Goal: Task Accomplishment & Management: Complete application form

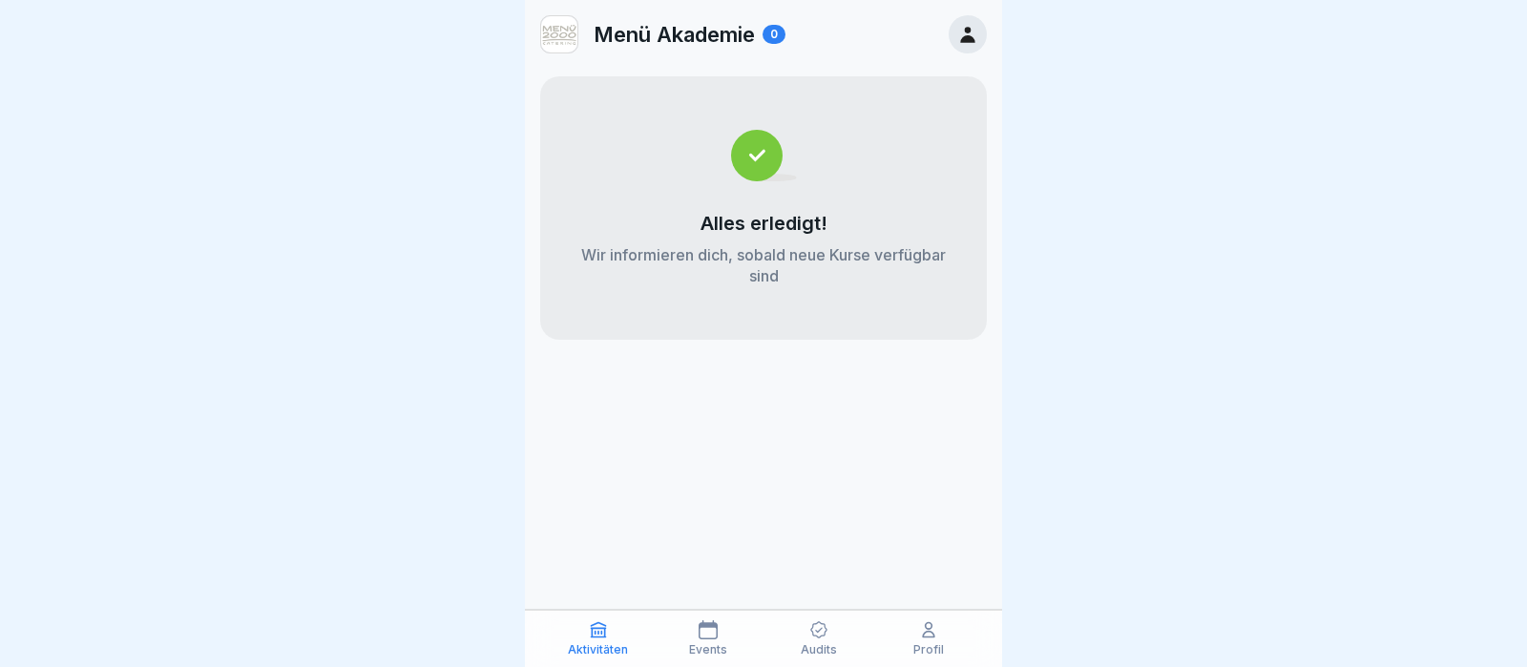
click at [982, 24] on div at bounding box center [968, 34] width 38 height 38
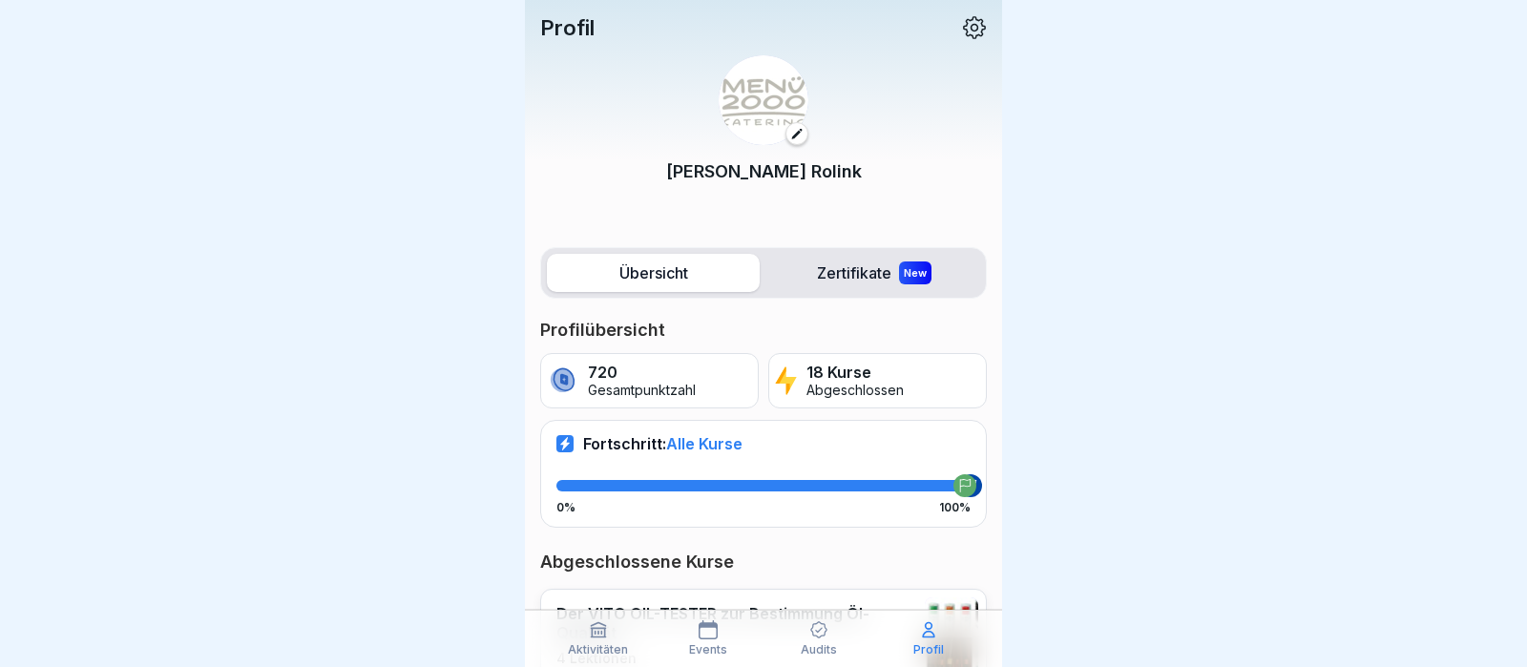
click at [1526, 56] on div at bounding box center [763, 333] width 1527 height 667
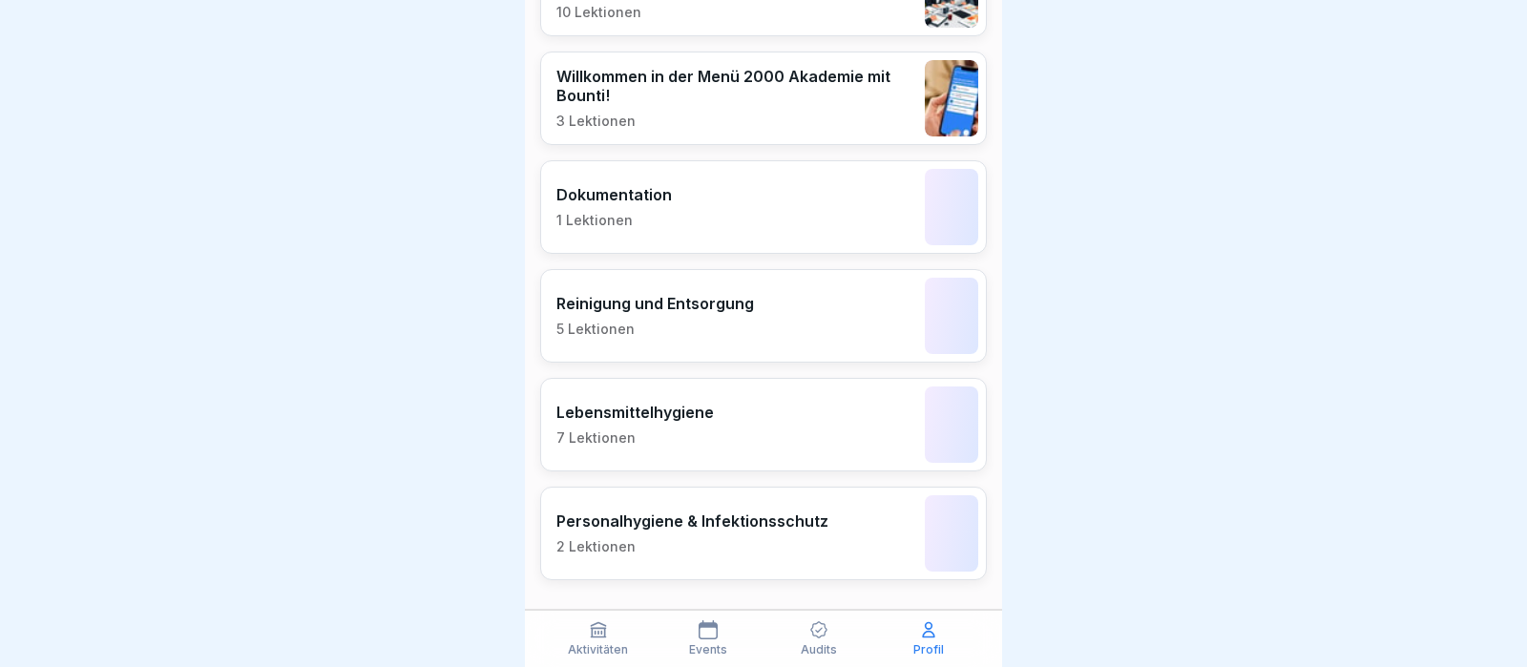
scroll to position [1968, 0]
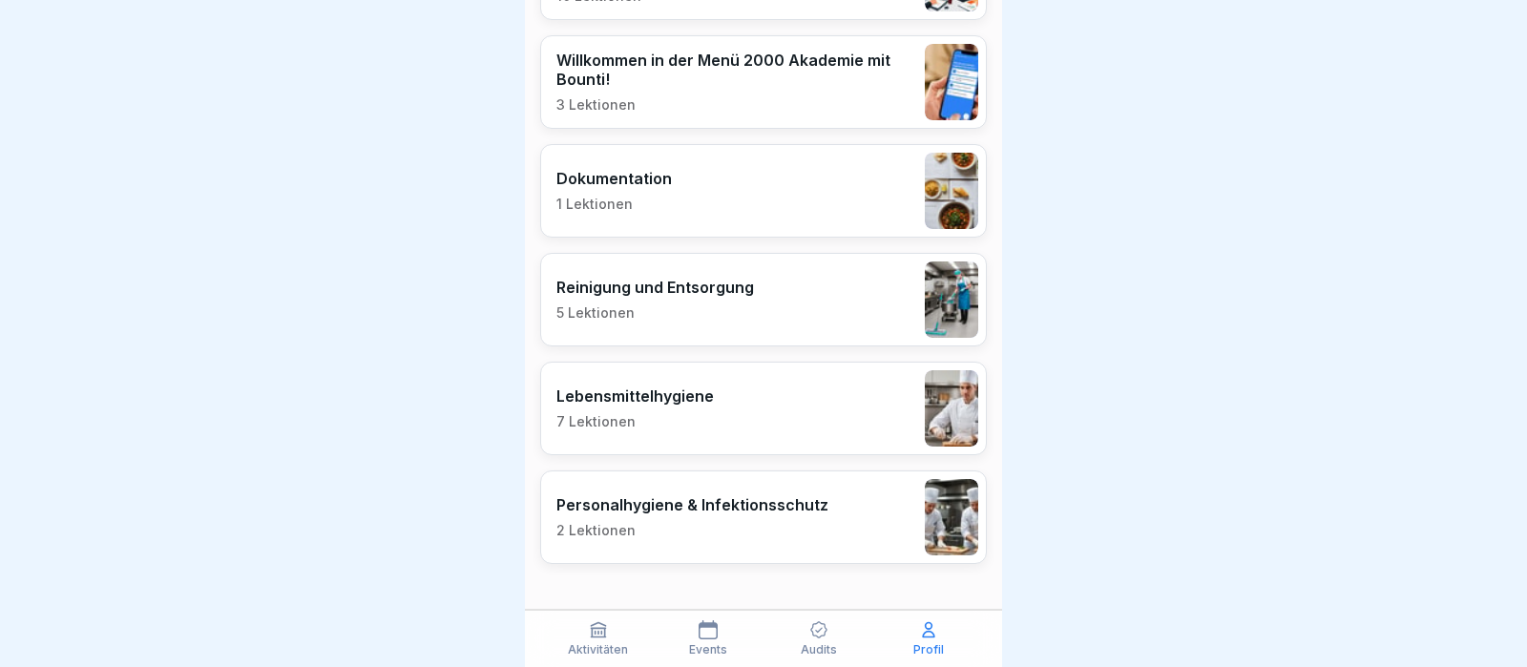
click at [801, 642] on div "Audits" at bounding box center [818, 638] width 101 height 36
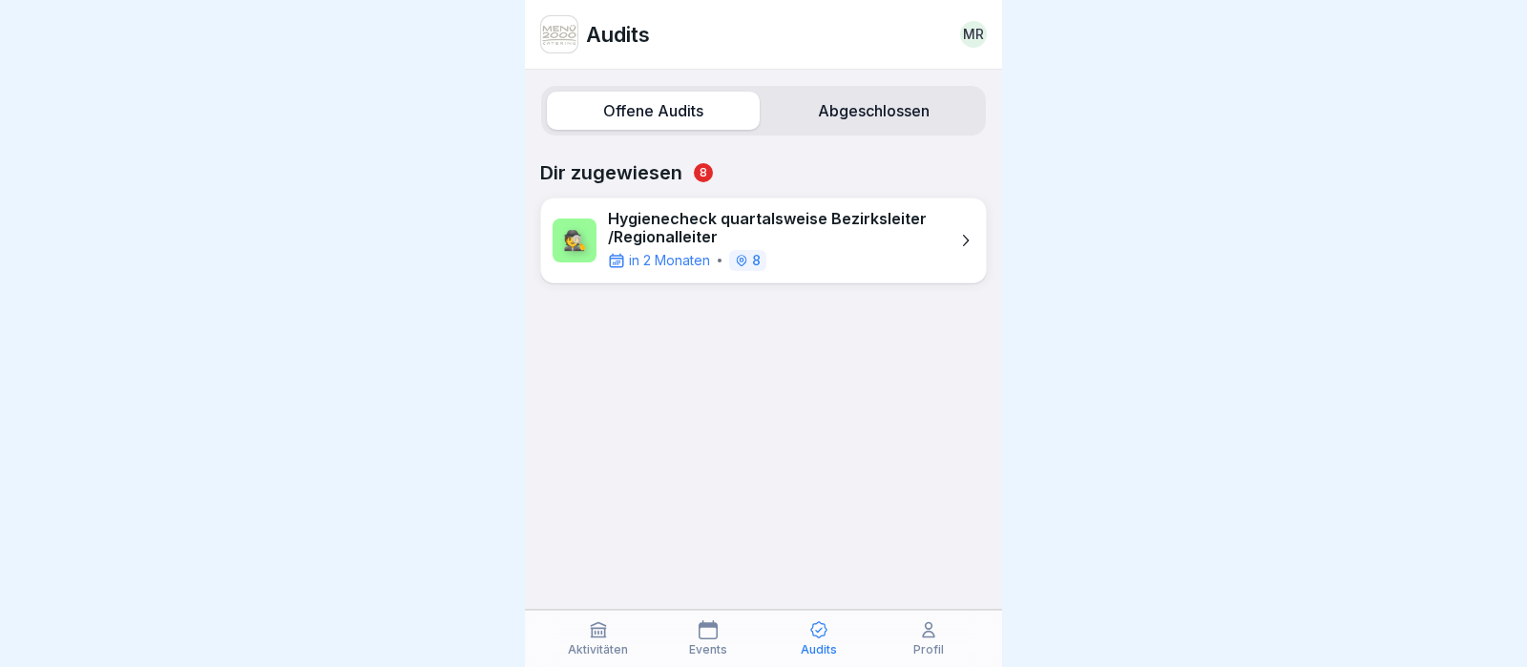
click at [803, 240] on p "Hygienecheck quartalsweise Bezirksleiter /Regionalleiter" at bounding box center [778, 228] width 340 height 36
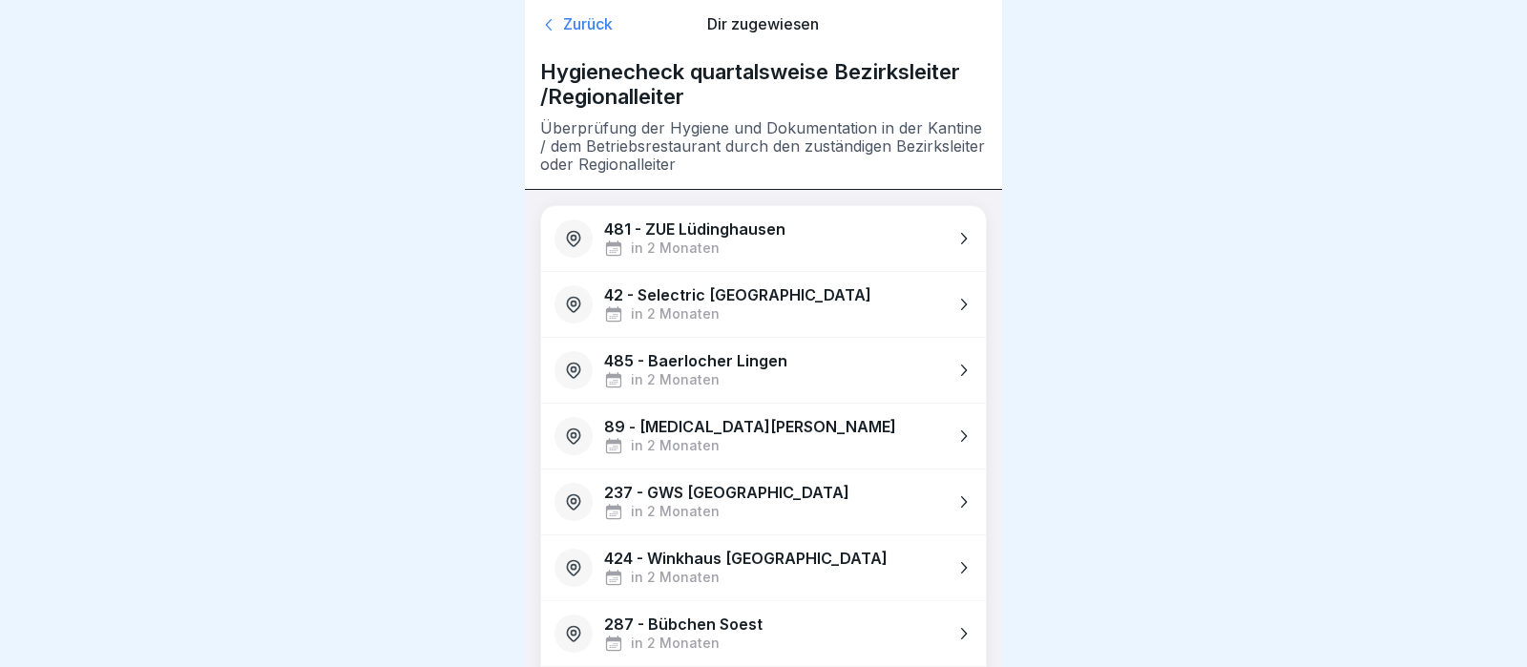
click at [803, 240] on div "481 - ZUE Lüdinghausen in 2 Monaten" at bounding box center [763, 238] width 445 height 65
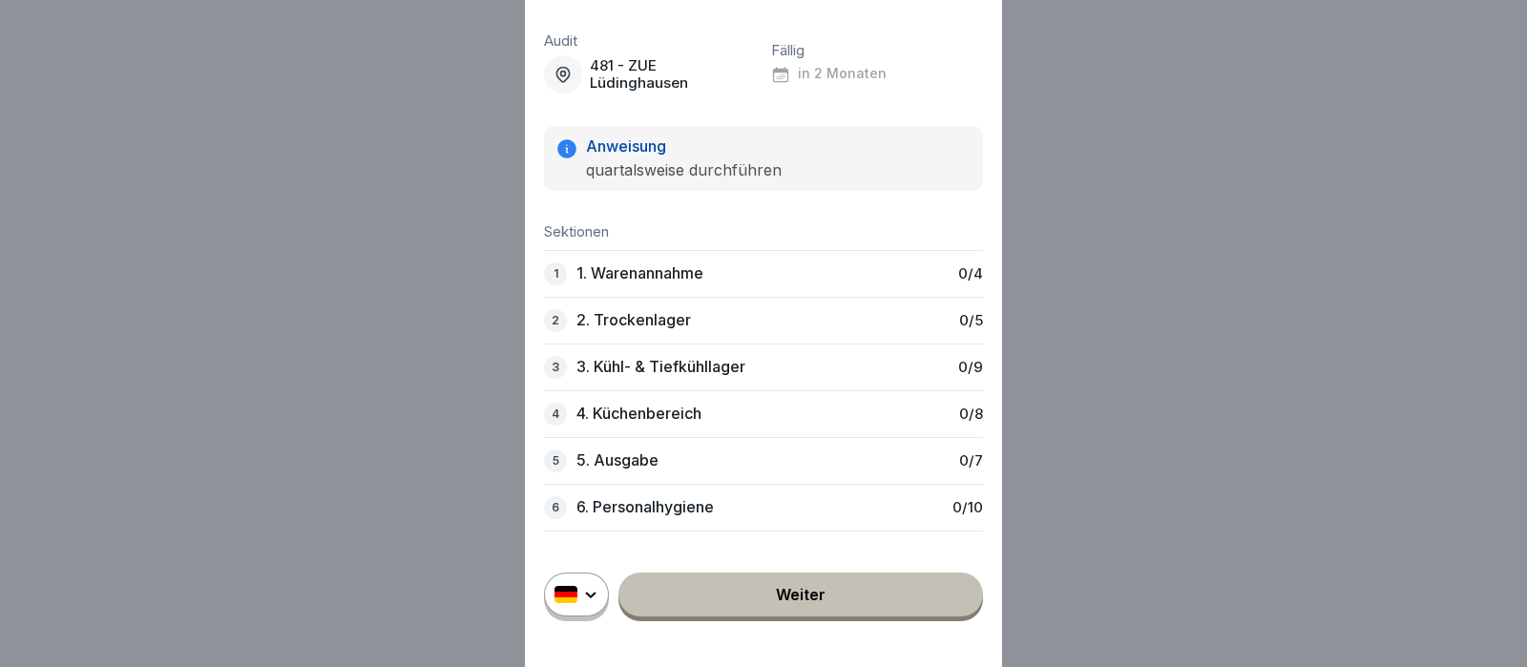
click at [738, 163] on p "quartalsweise durchführen" at bounding box center [684, 170] width 196 height 18
click at [844, 274] on div "1 1. Warenannahme 0 / 4" at bounding box center [763, 273] width 439 height 47
click at [803, 597] on link "Weiter" at bounding box center [800, 595] width 365 height 44
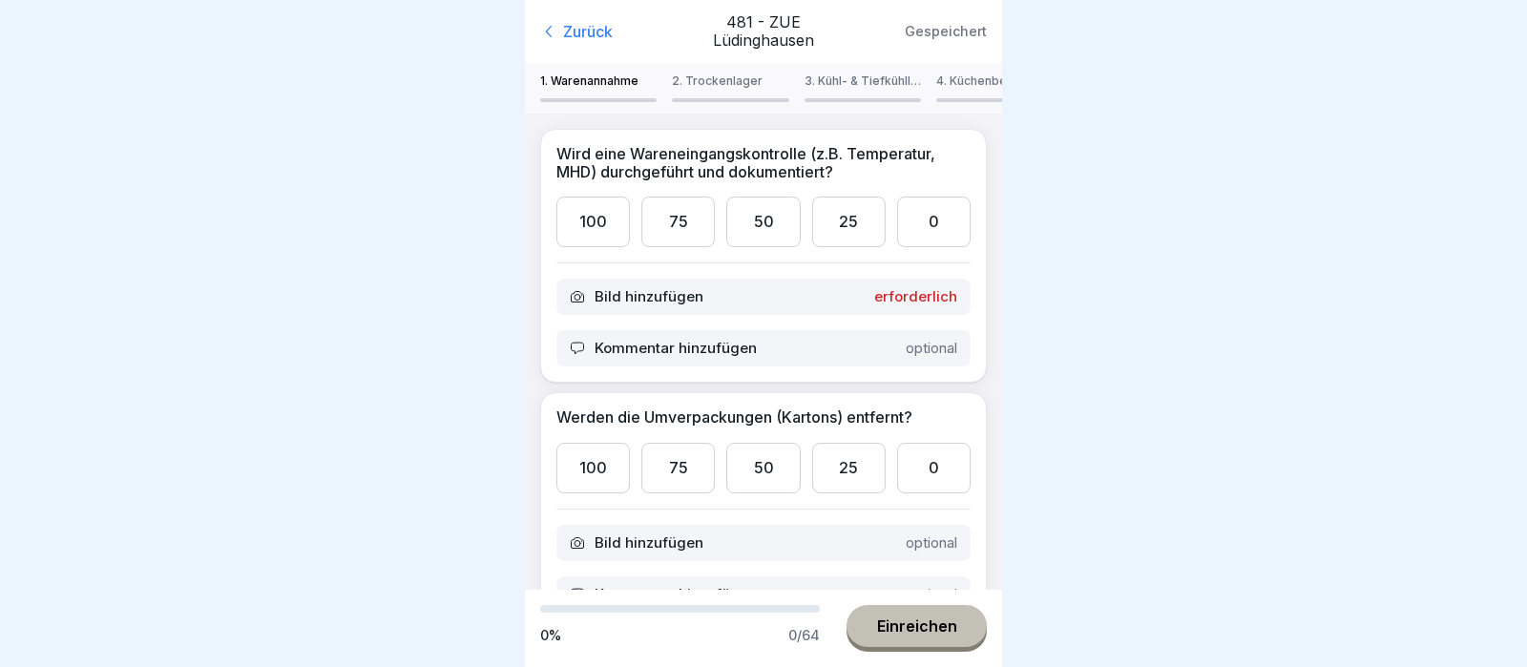
click at [599, 226] on div "100" at bounding box center [592, 222] width 73 height 51
click at [768, 347] on div "Kommentar hinzufügen optional" at bounding box center [763, 348] width 414 height 36
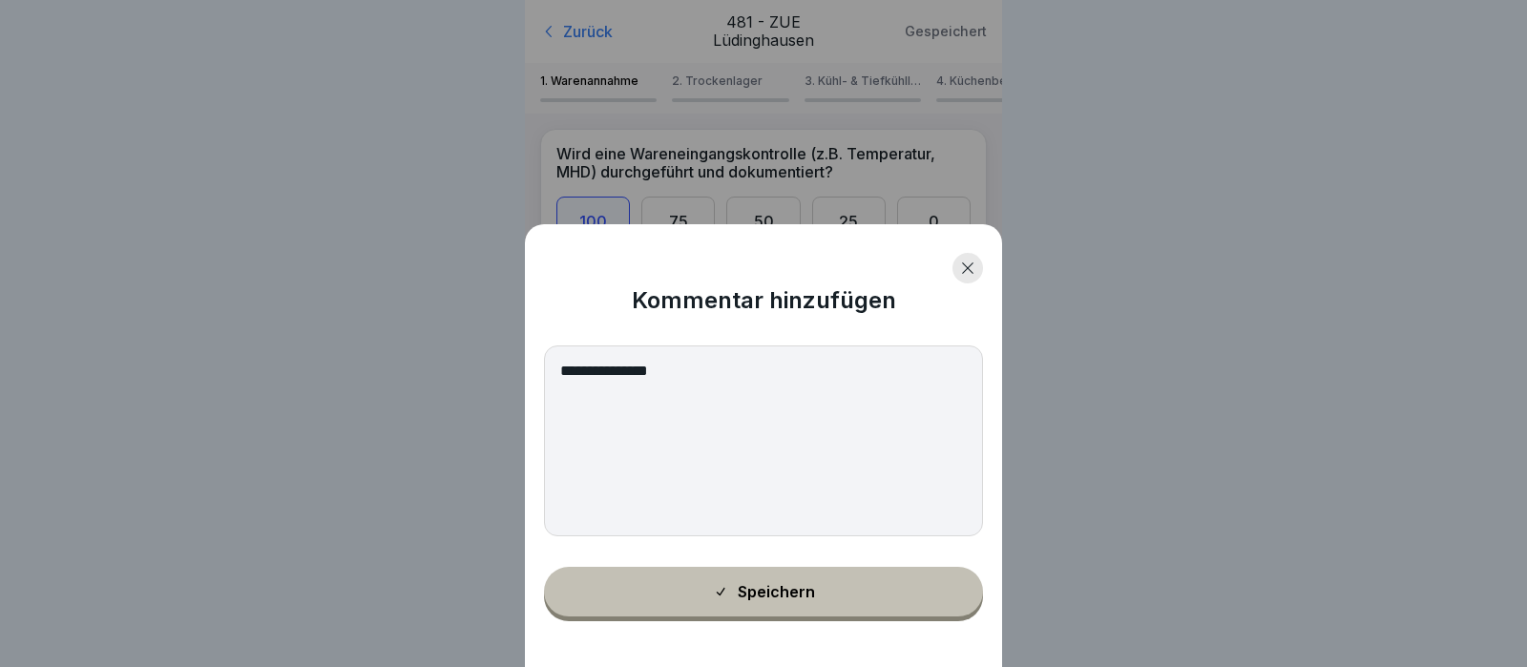
type textarea "**********"
click at [778, 586] on div "Speichern" at bounding box center [764, 591] width 102 height 17
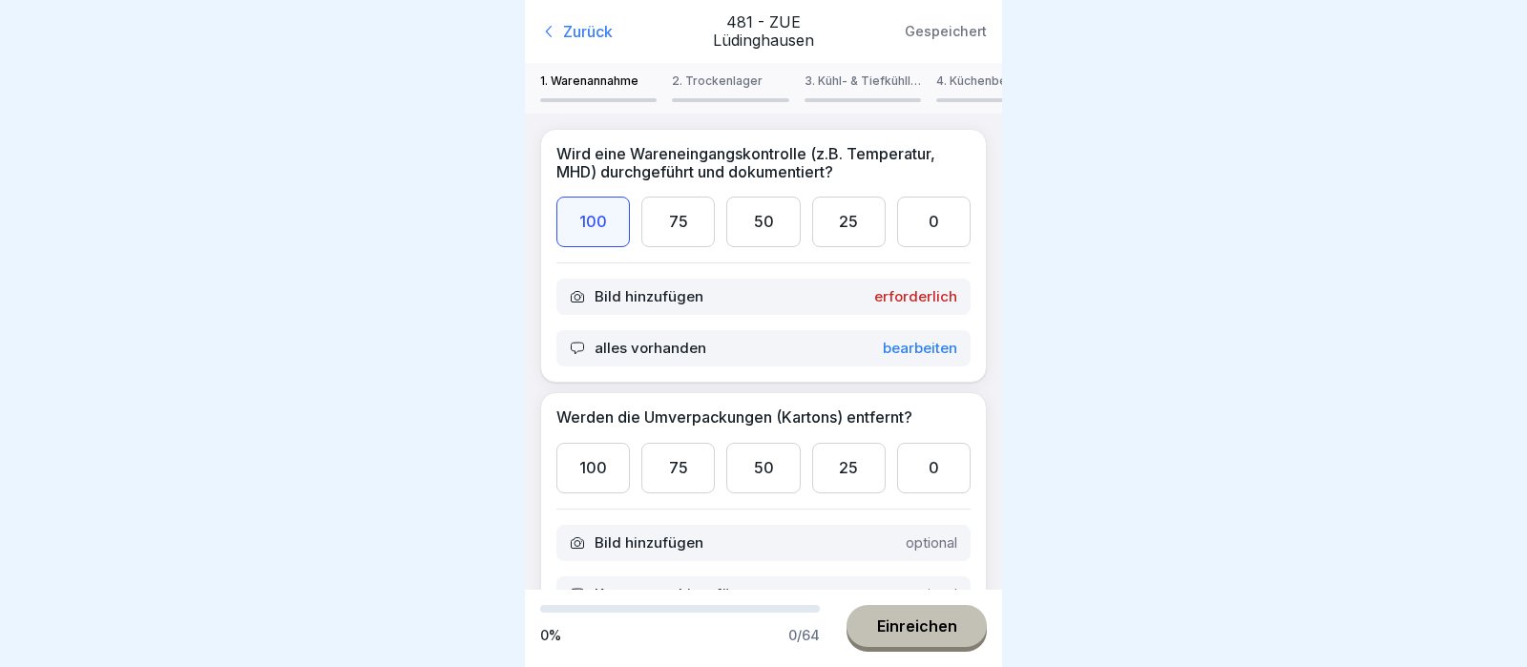
click at [585, 461] on div "100" at bounding box center [592, 468] width 73 height 51
drag, startPoint x: 1525, startPoint y: 84, endPoint x: 1526, endPoint y: 152, distance: 67.8
click at [1526, 152] on div at bounding box center [763, 333] width 1527 height 667
click at [1025, 207] on div at bounding box center [763, 333] width 1527 height 667
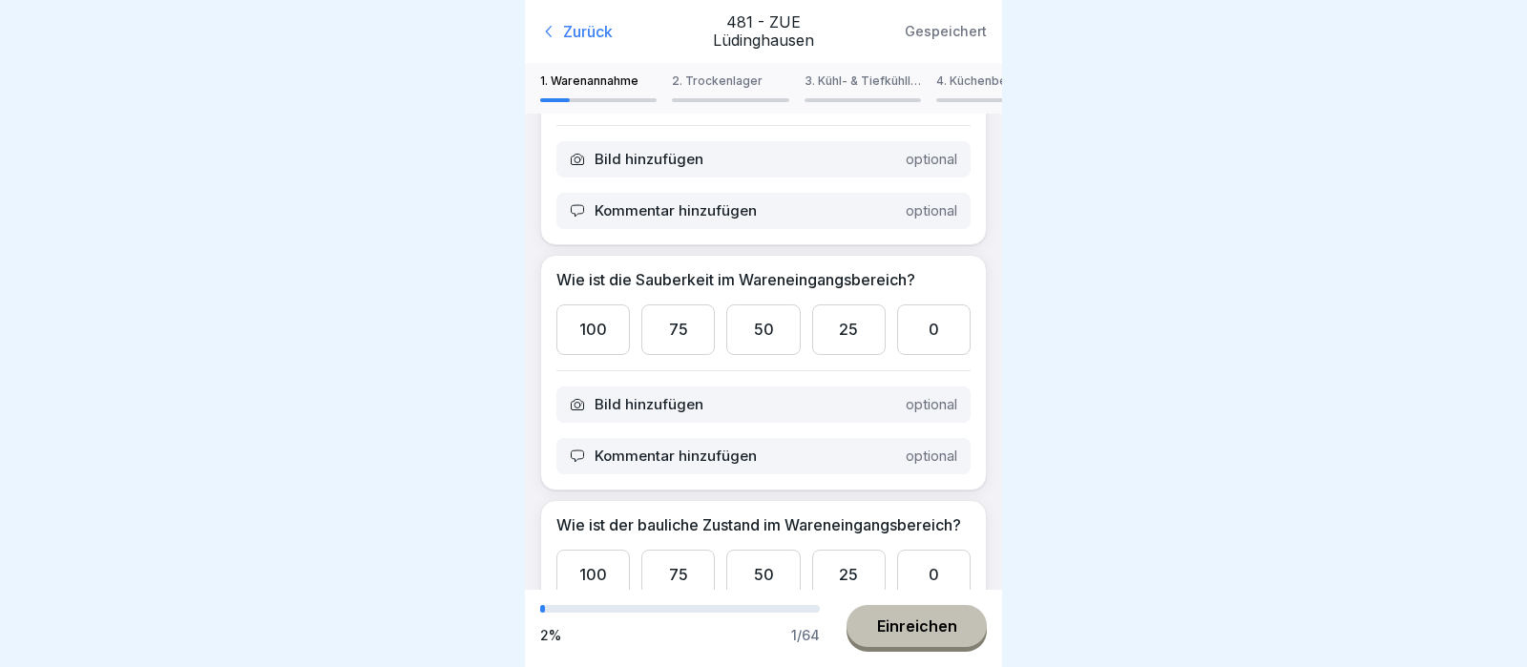
scroll to position [395, 0]
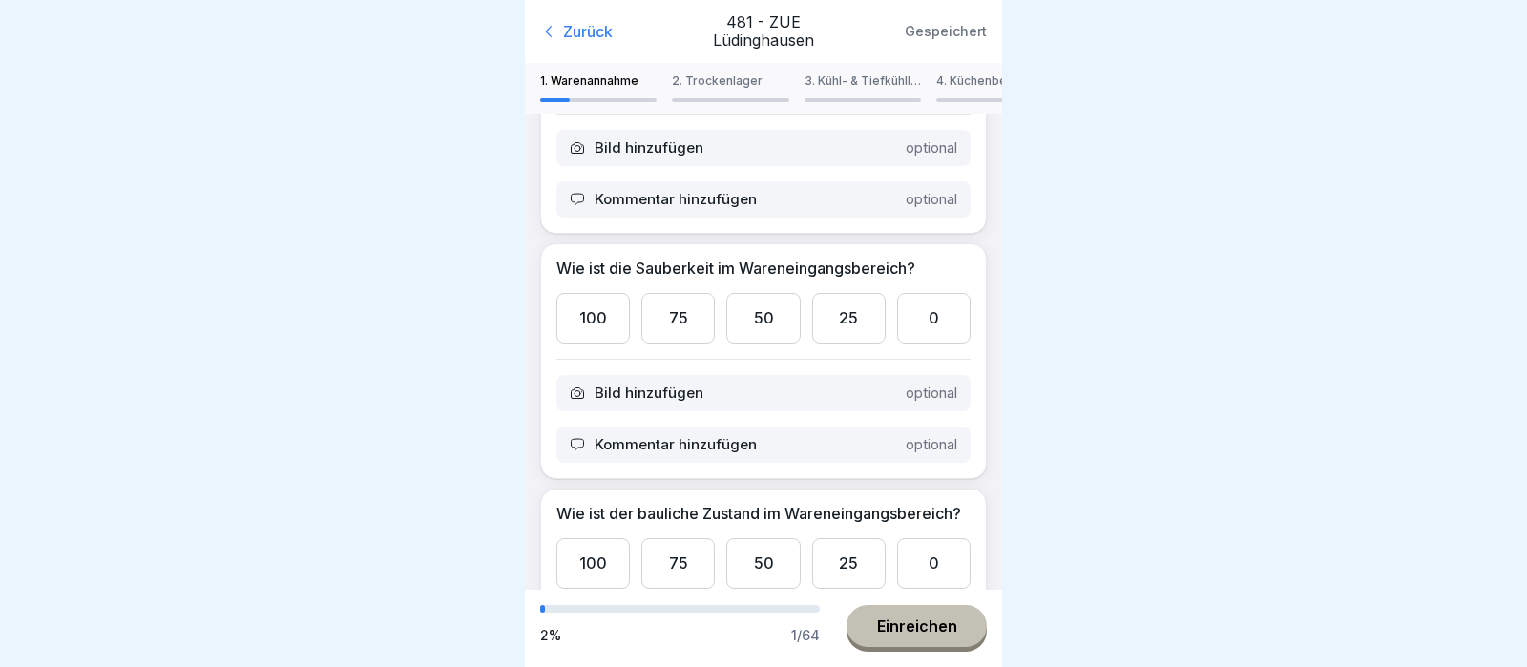
click at [1009, 385] on body "Zurück 481 - ZUE Lüdinghausen Gespeichert 1. Warenannahme 2. Trockenlager 3. Kü…" at bounding box center [763, 333] width 1527 height 667
click at [589, 322] on div "100" at bounding box center [592, 318] width 73 height 51
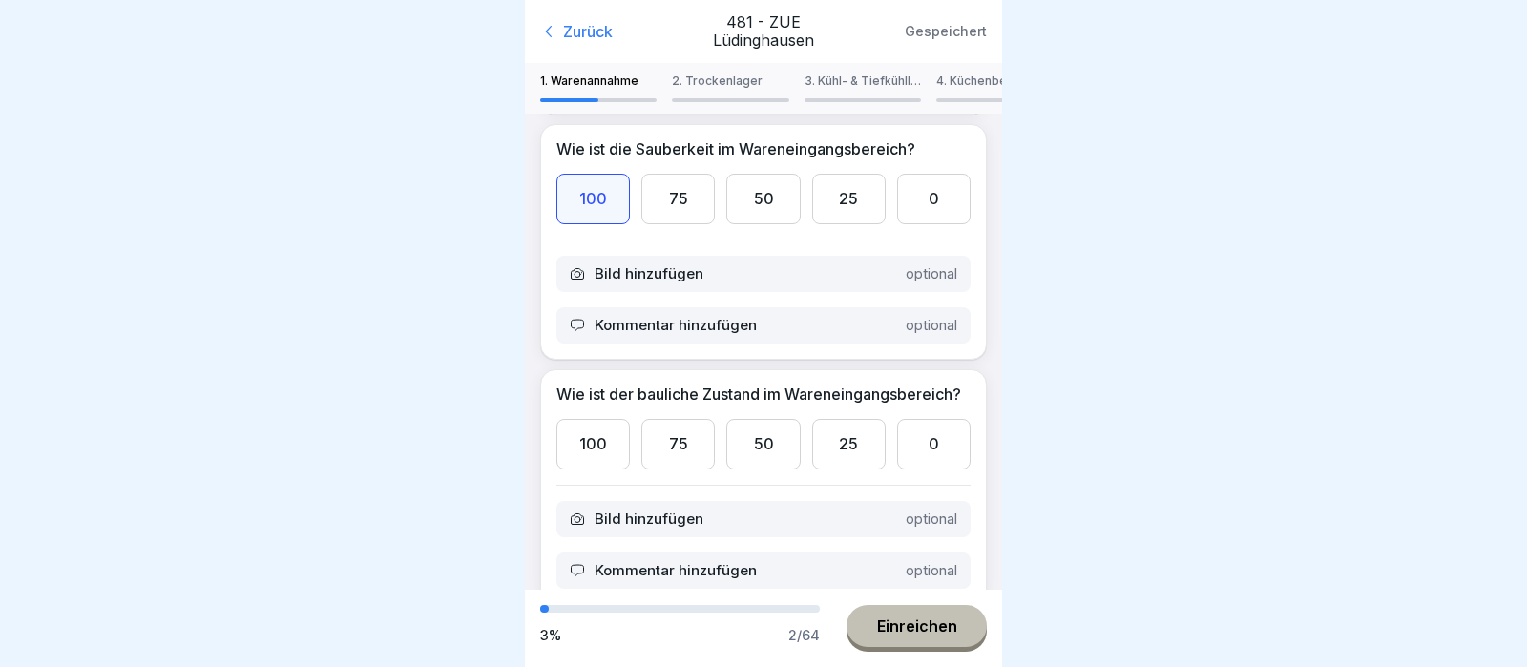
scroll to position [550, 0]
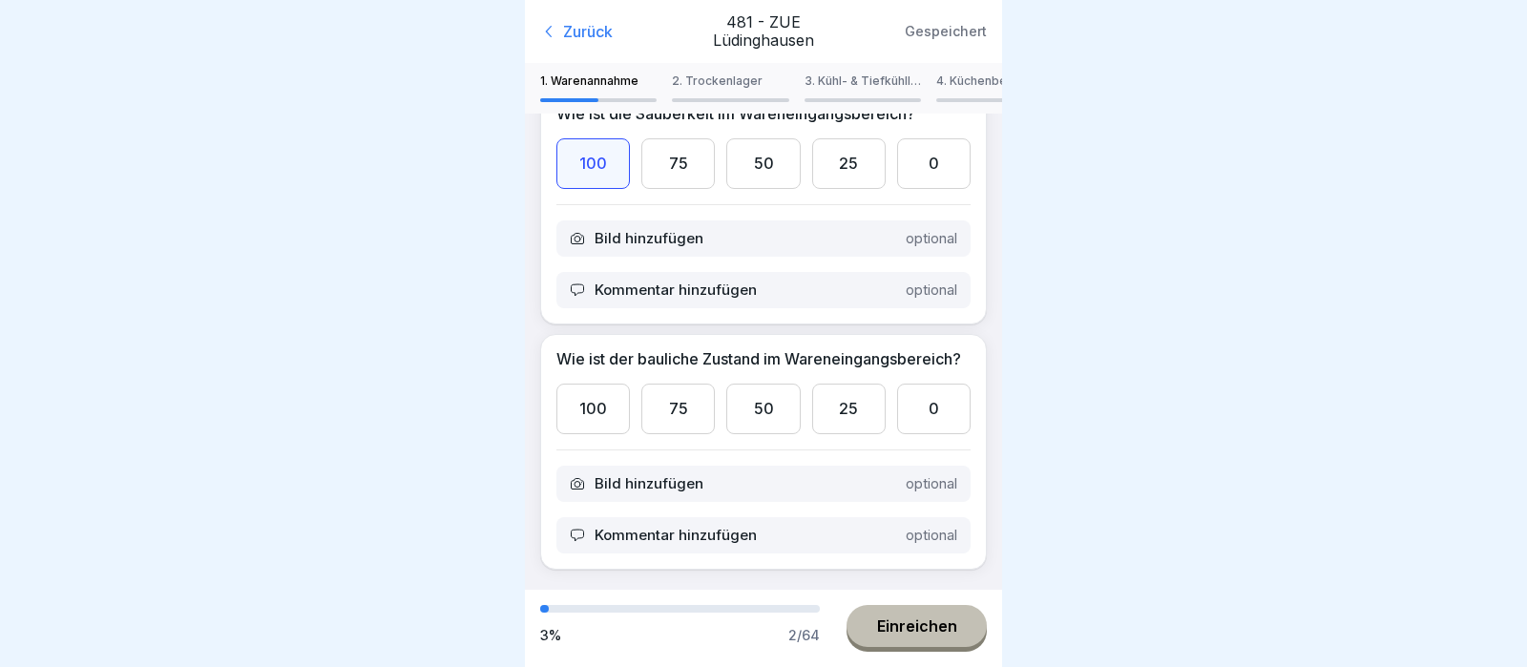
click at [596, 398] on div "100" at bounding box center [592, 409] width 73 height 51
click at [1005, 576] on body "Zurück 481 - ZUE Lüdinghausen Gespeichert 1. Warenannahme 2. Trockenlager 3. Kü…" at bounding box center [763, 333] width 1527 height 667
click at [931, 620] on div "Einreichen" at bounding box center [917, 625] width 80 height 17
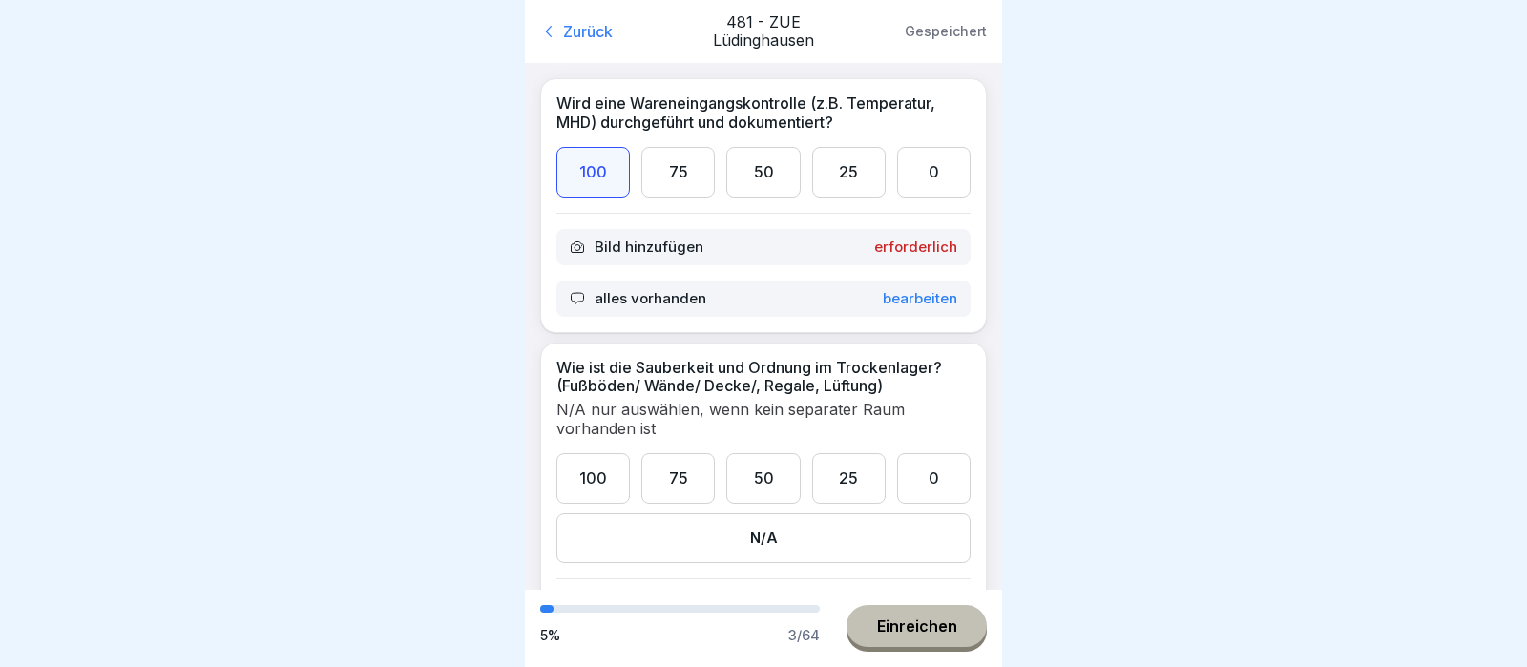
click at [867, 244] on div "Bild hinzufügen erforderlich" at bounding box center [763, 247] width 414 height 36
click at [932, 627] on div "Einreichen" at bounding box center [917, 625] width 80 height 17
drag, startPoint x: 1511, startPoint y: 166, endPoint x: 1526, endPoint y: -1, distance: 167.7
